Goal: Transaction & Acquisition: Purchase product/service

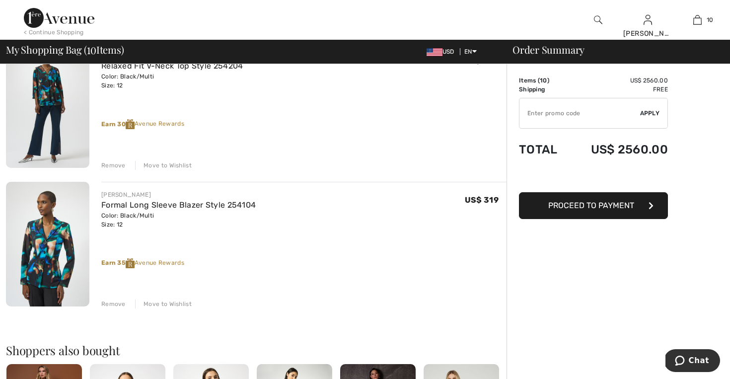
scroll to position [1214, 0]
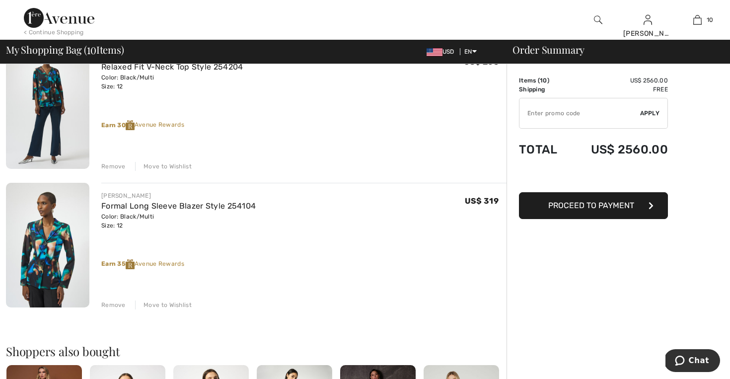
click at [63, 97] on img at bounding box center [47, 106] width 83 height 125
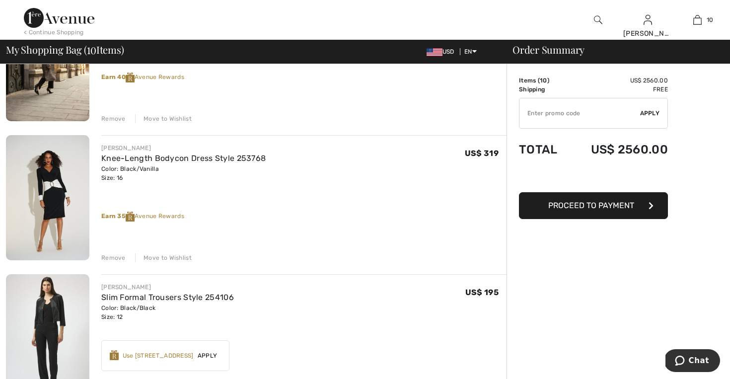
scroll to position [705, 0]
click at [51, 335] on img at bounding box center [47, 337] width 83 height 125
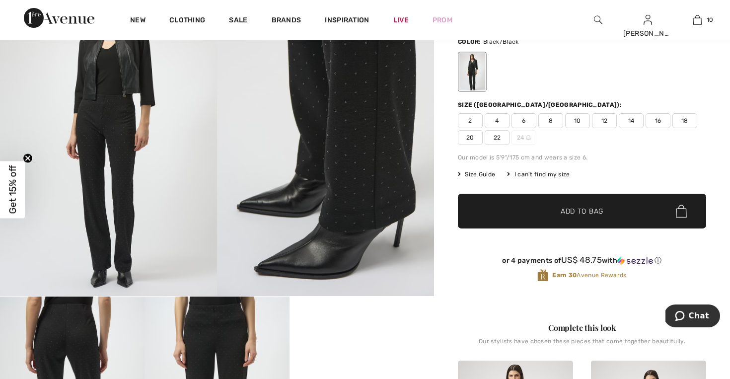
scroll to position [93, 0]
